Goal: Entertainment & Leisure: Consume media (video, audio)

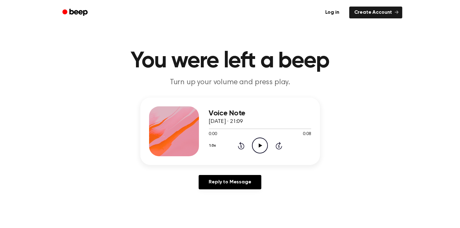
click at [257, 144] on icon "Play Audio" at bounding box center [260, 145] width 16 height 16
click at [260, 146] on icon at bounding box center [260, 145] width 3 height 4
click at [259, 148] on icon "Play Audio" at bounding box center [260, 145] width 16 height 16
click at [259, 147] on icon "Play Audio" at bounding box center [260, 145] width 16 height 16
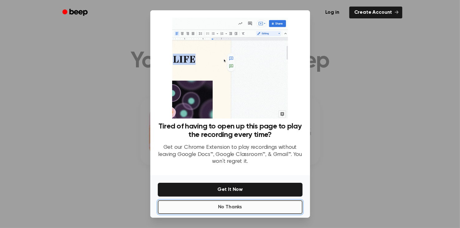
click at [243, 209] on button "No Thanks" at bounding box center [230, 207] width 145 height 14
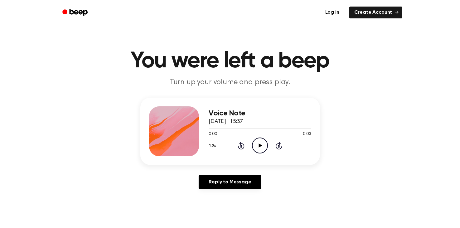
click at [259, 143] on icon "Play Audio" at bounding box center [260, 145] width 16 height 16
